Goal: Task Accomplishment & Management: Manage account settings

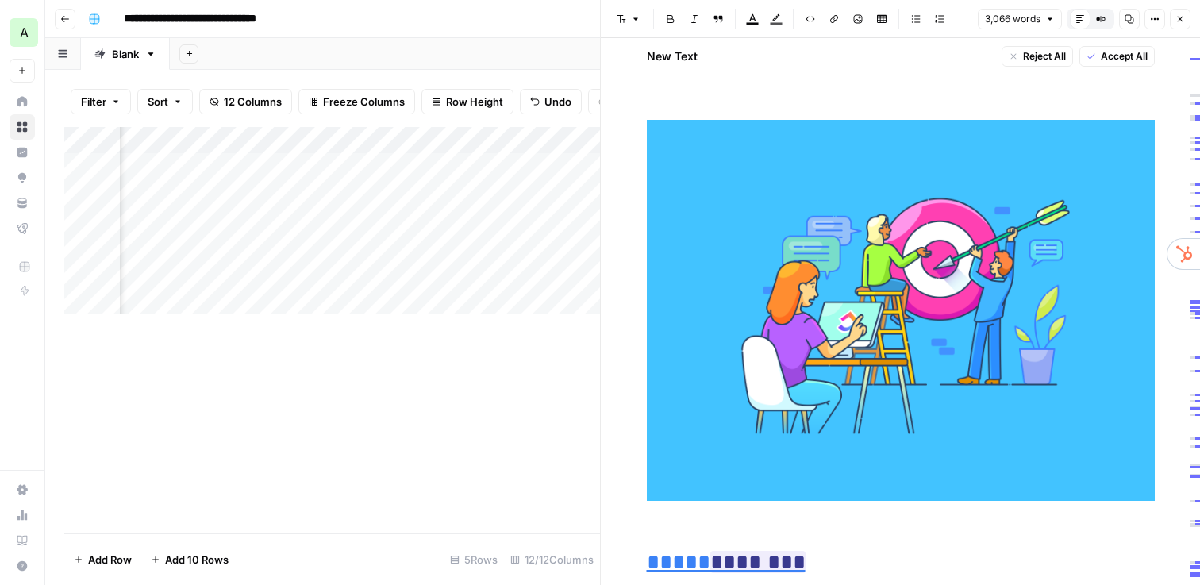
scroll to position [0, 1308]
